Goal: Task Accomplishment & Management: Manage account settings

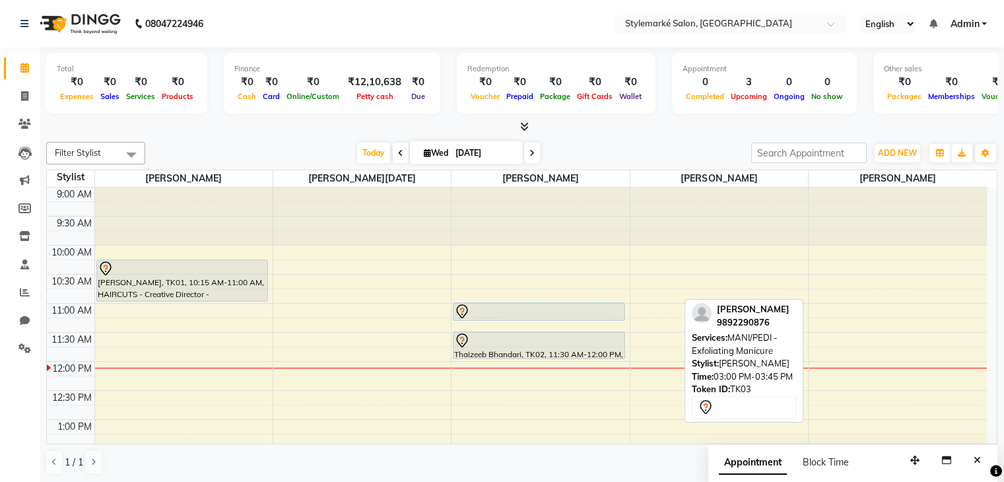
scroll to position [198, 0]
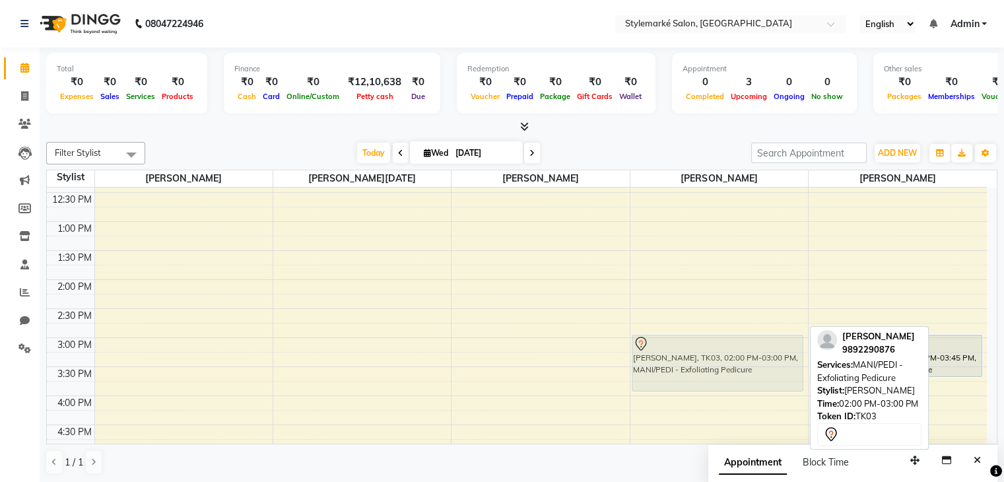
drag, startPoint x: 679, startPoint y: 312, endPoint x: 694, endPoint y: 367, distance: 57.0
click at [694, 367] on div "Rinal Sanghvi, TK03, 02:00 PM-03:00 PM, MANI/PEDI - Exfoliating Pedicure Rinal …" at bounding box center [719, 337] width 178 height 696
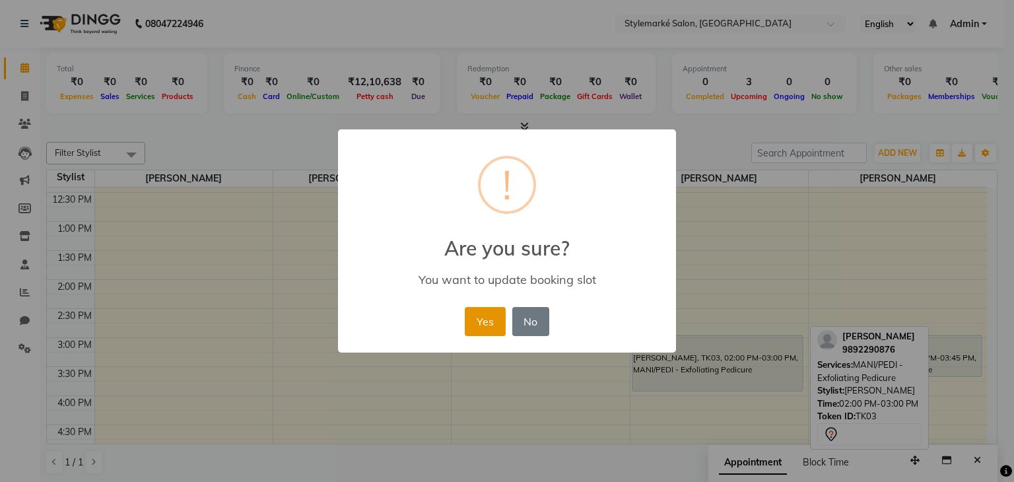
click at [499, 319] on button "Yes" at bounding box center [485, 321] width 40 height 29
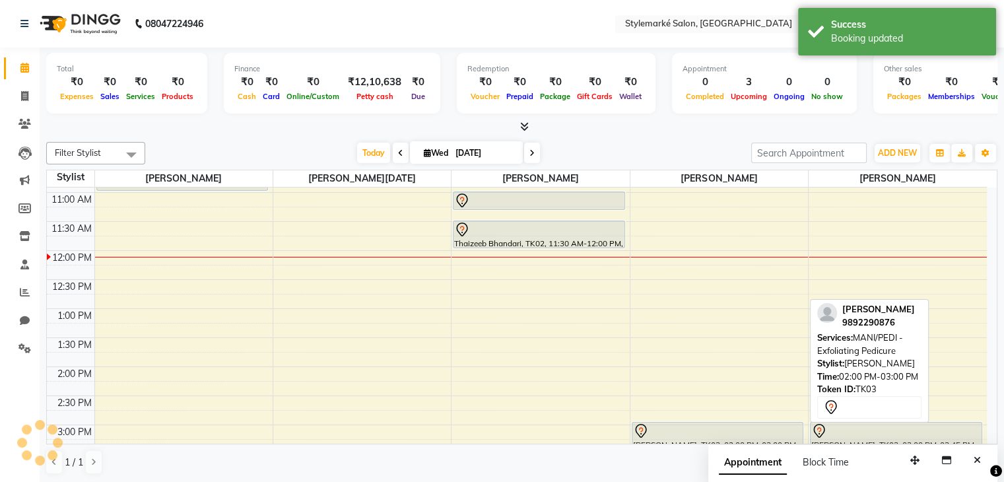
scroll to position [0, 0]
